Goal: Transaction & Acquisition: Purchase product/service

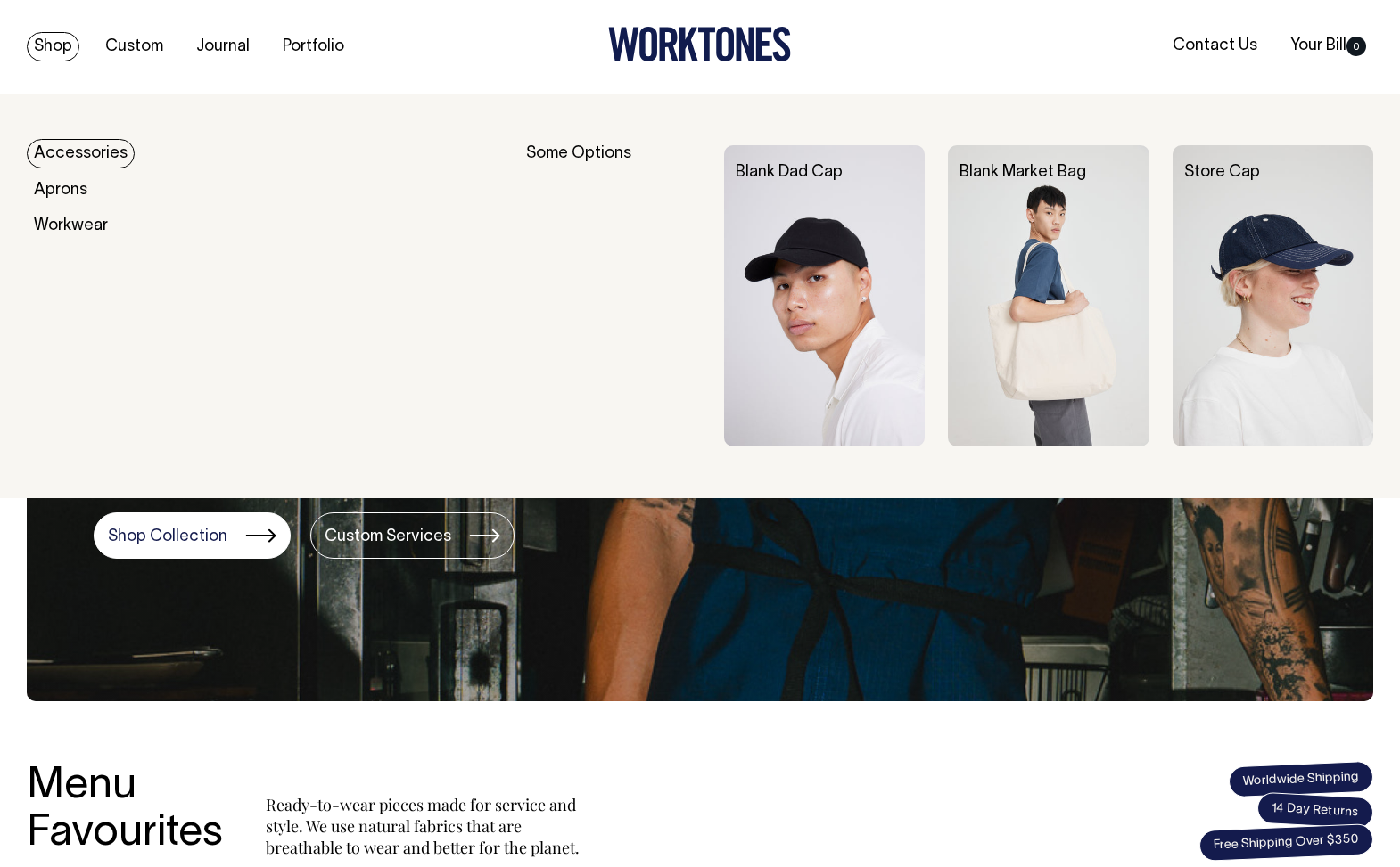
click at [101, 153] on link "Accessories" at bounding box center [81, 153] width 107 height 30
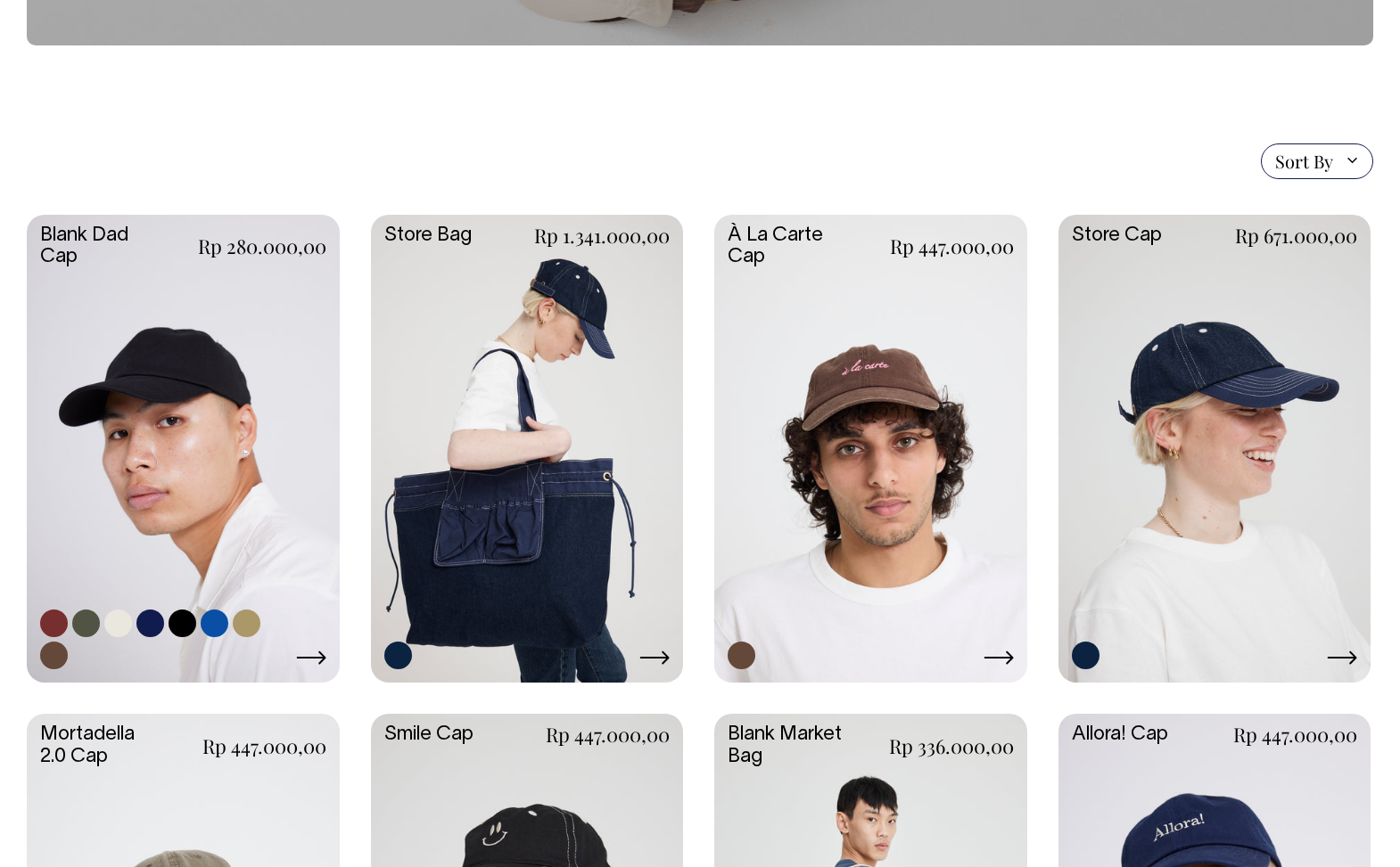
click at [256, 413] on link at bounding box center [183, 448] width 313 height 466
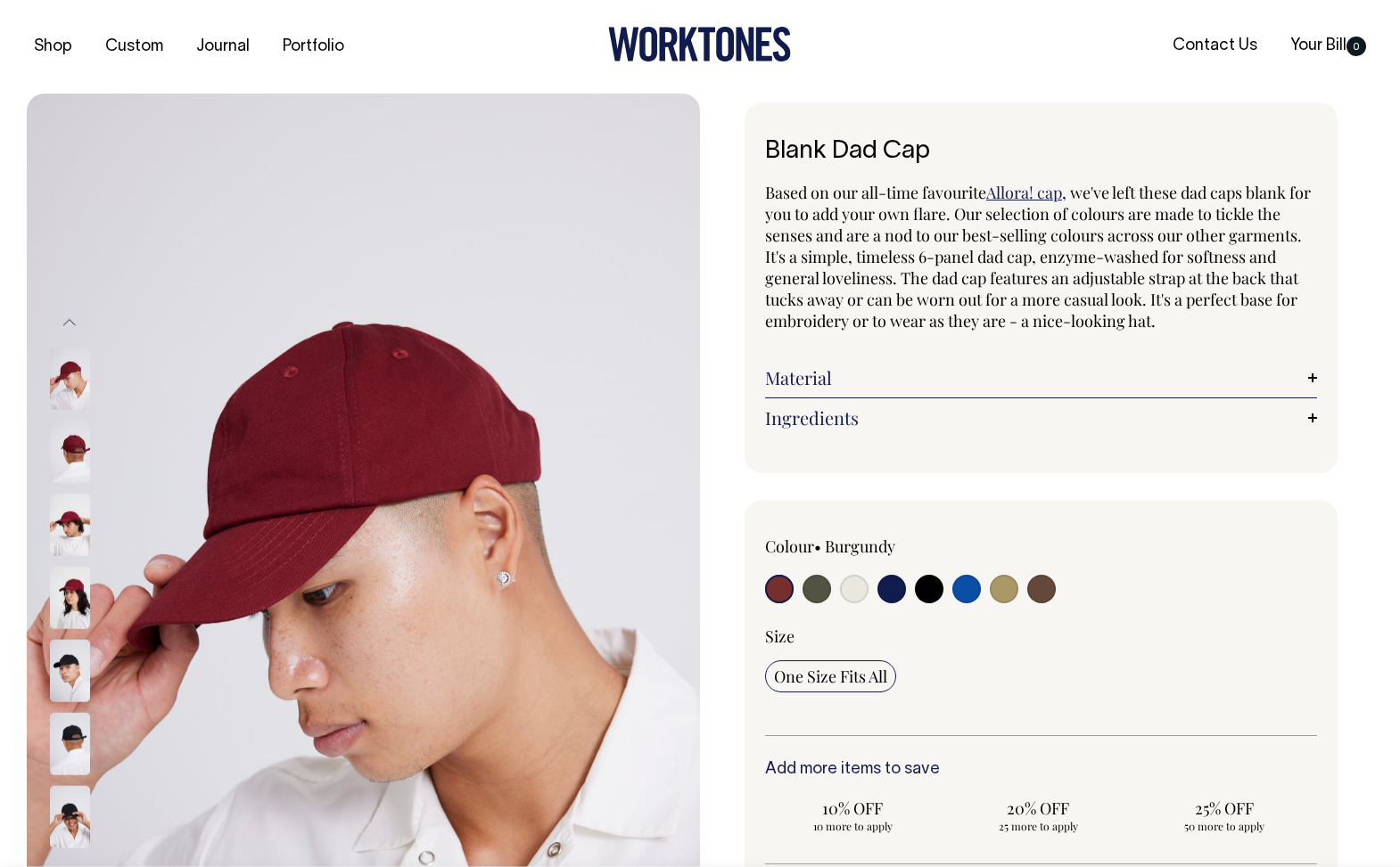
click at [889, 588] on input "radio" at bounding box center [891, 589] width 29 height 29
radio input "true"
select select "Dark Navy"
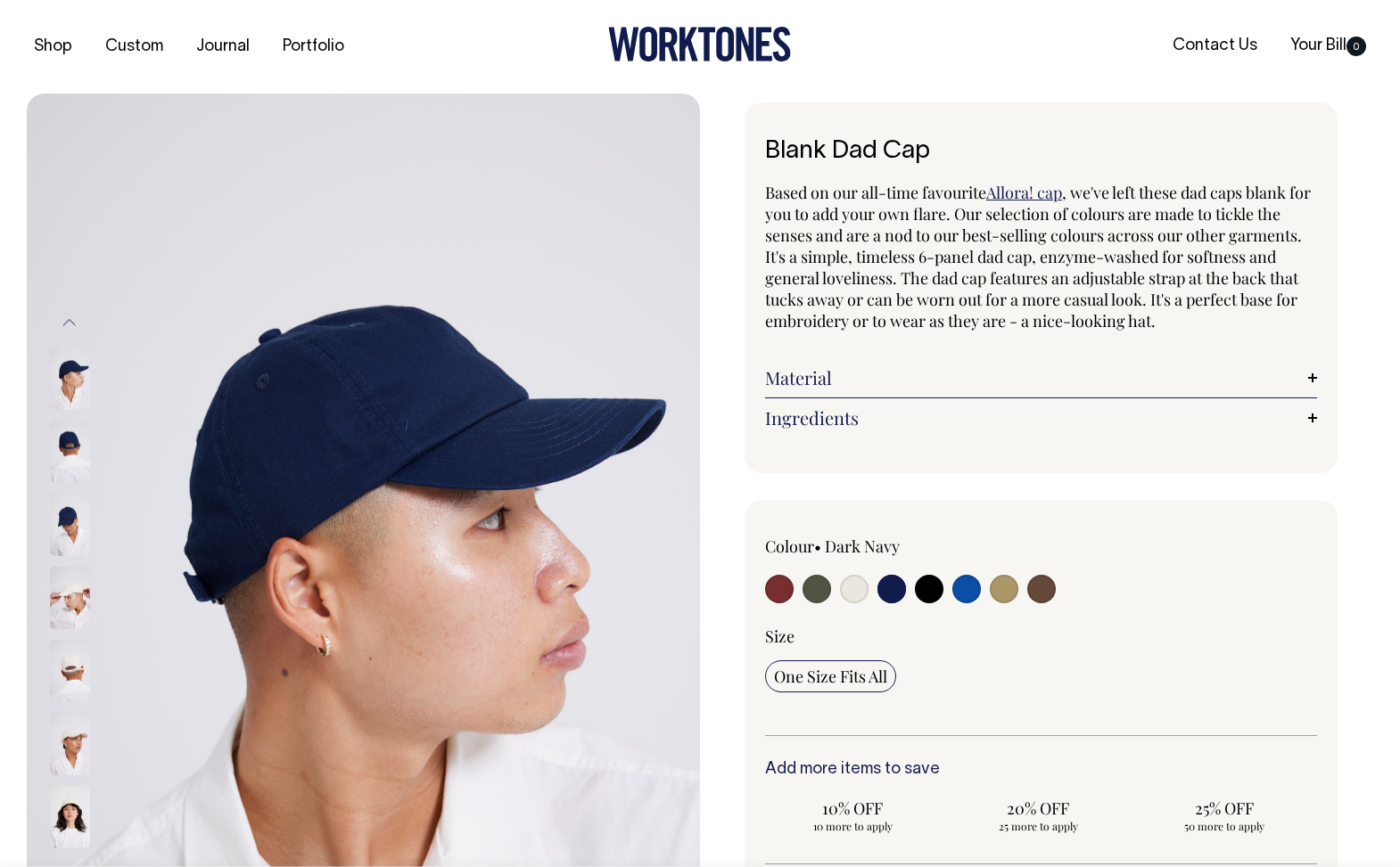
click at [68, 525] on img at bounding box center [70, 525] width 40 height 63
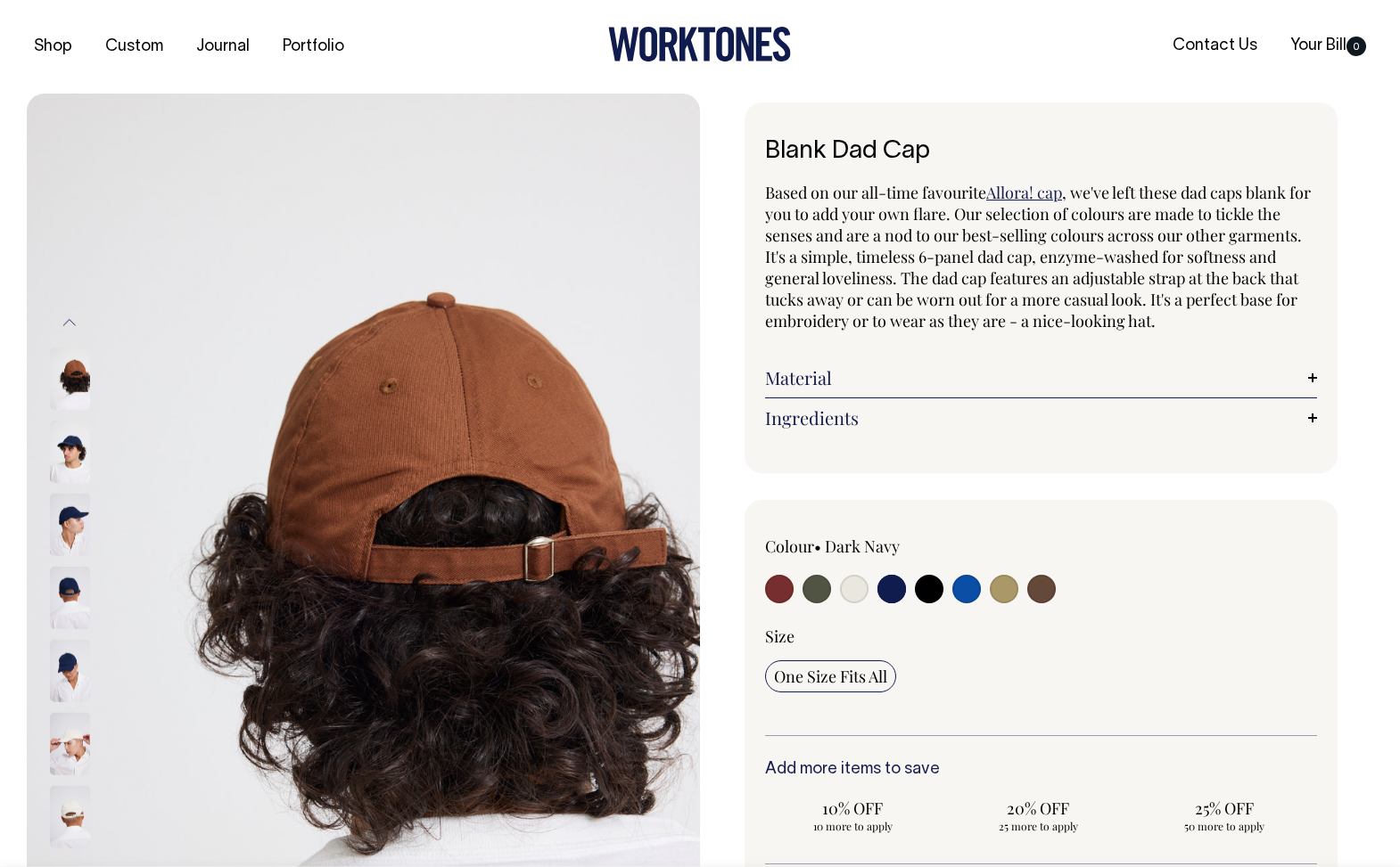
click at [777, 585] on input "radio" at bounding box center [779, 589] width 29 height 29
radio input "true"
select select "Burgundy"
